Goal: Find specific page/section: Find specific page/section

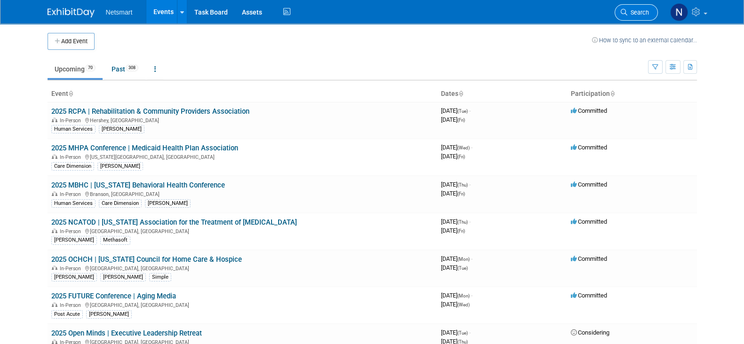
click at [635, 13] on span "Search" at bounding box center [638, 12] width 22 height 7
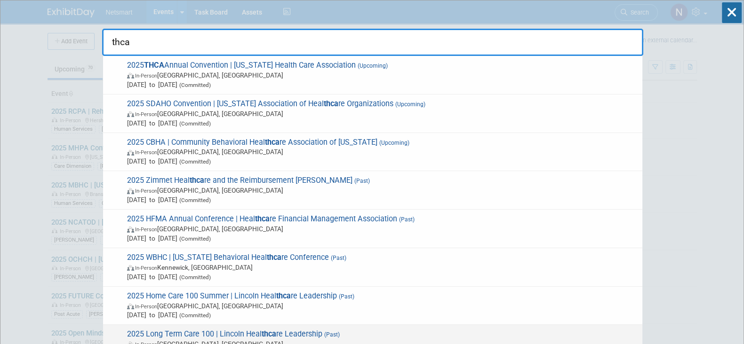
type input "thca"
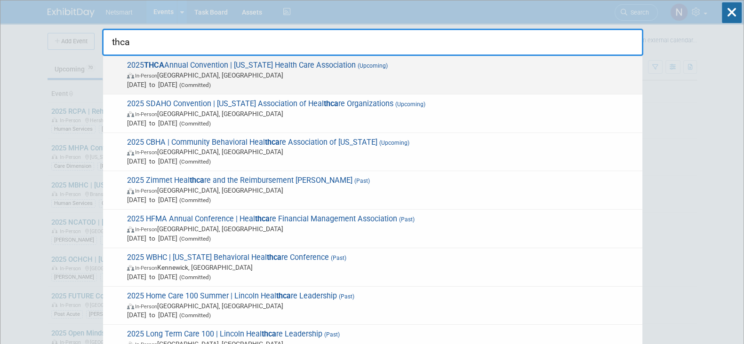
click at [259, 81] on span "Sep 21, 2025 to Sep 24, 2025 (Committed)" at bounding box center [382, 84] width 511 height 9
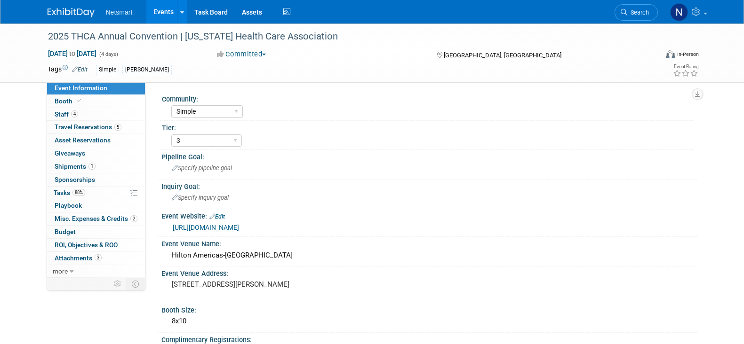
select select "Simple"
select select "3"
select select "No"
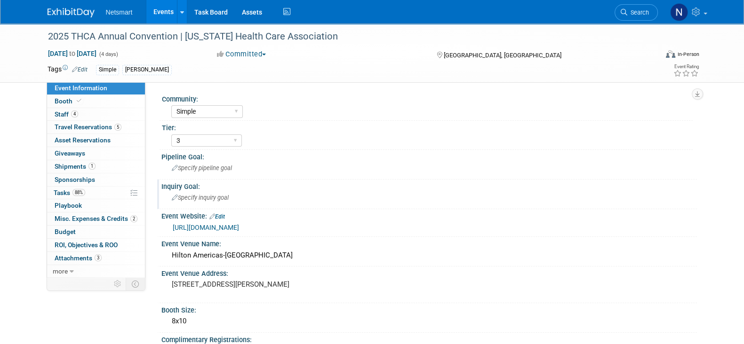
scroll to position [183, 0]
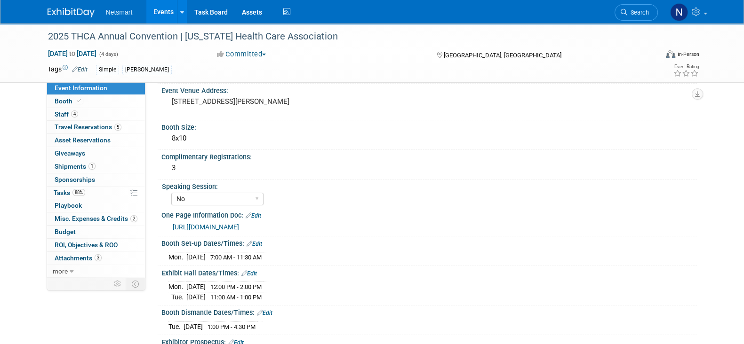
click at [239, 224] on link "[URL][DOMAIN_NAME]" at bounding box center [206, 228] width 66 height 8
